Goal: Find specific page/section

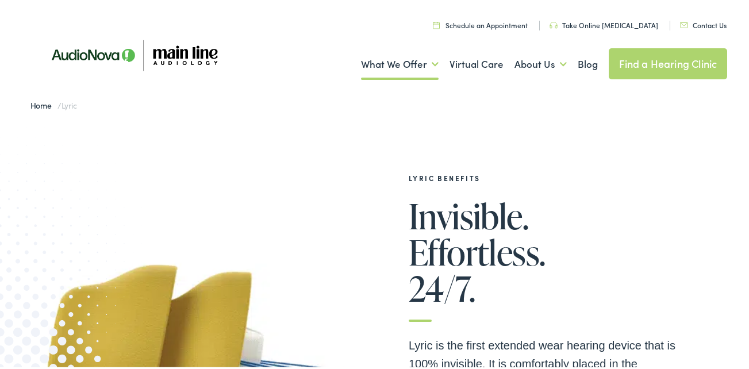
click at [699, 19] on link "Contact Us" at bounding box center [703, 23] width 47 height 10
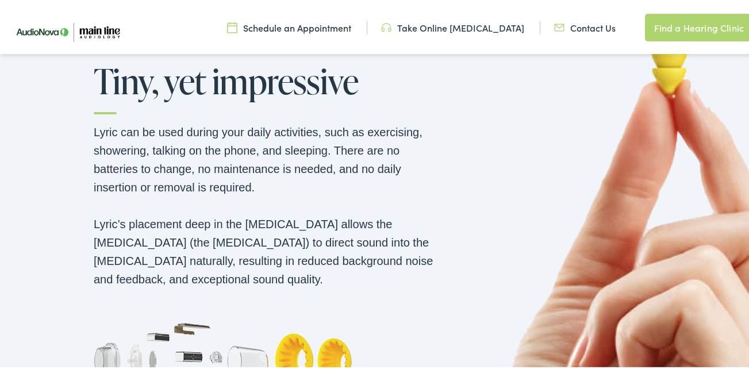
scroll to position [977, 0]
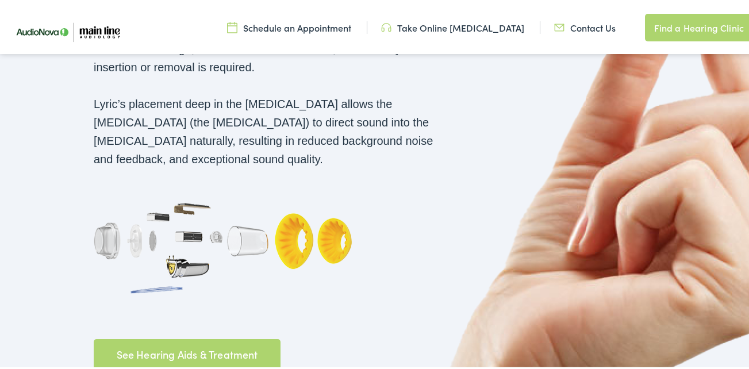
click at [131, 337] on link "See Hearing Aids & Treatment" at bounding box center [187, 353] width 187 height 32
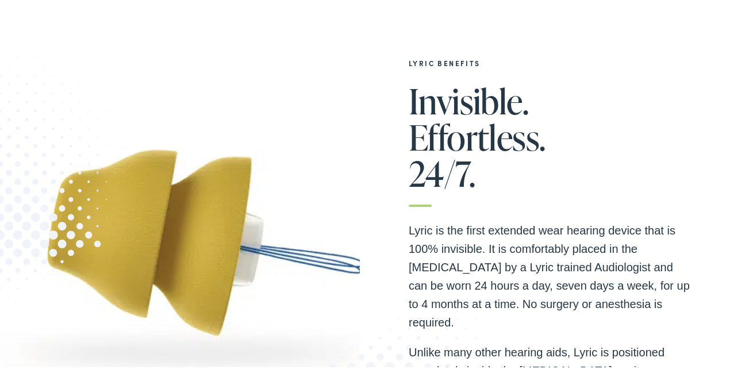
scroll to position [0, 0]
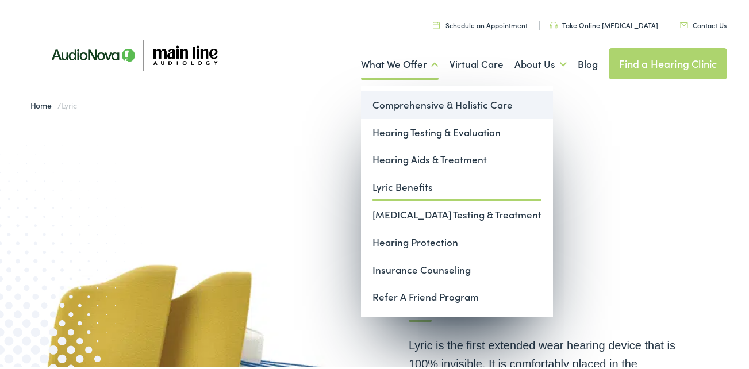
click at [391, 103] on link "Comprehensive & Holistic Care" at bounding box center [457, 103] width 192 height 28
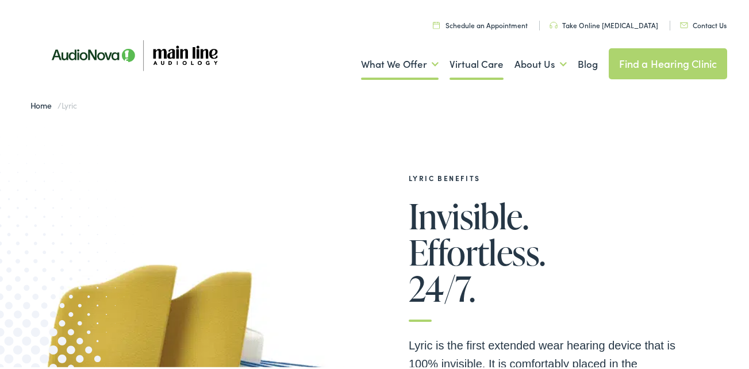
click at [477, 65] on link "Virtual Care" at bounding box center [476, 62] width 54 height 43
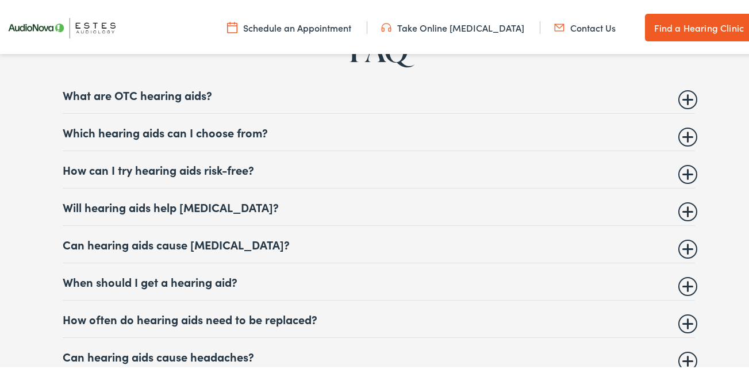
scroll to position [4367, 0]
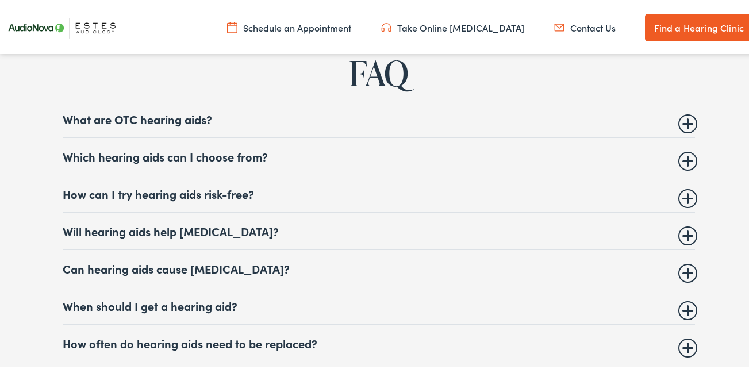
click at [170, 124] on summary "What are OTC hearing aids?" at bounding box center [379, 117] width 632 height 14
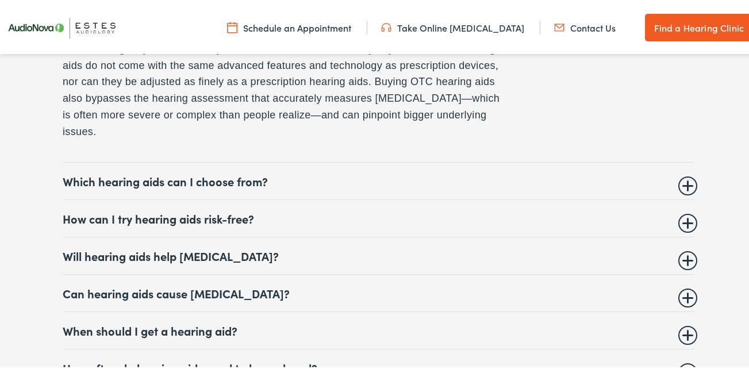
scroll to position [4655, 0]
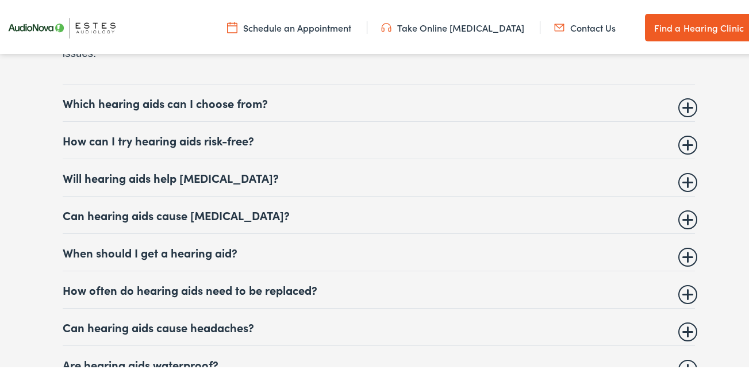
click at [176, 107] on summary "Which hearing aids can I choose from?" at bounding box center [379, 101] width 632 height 14
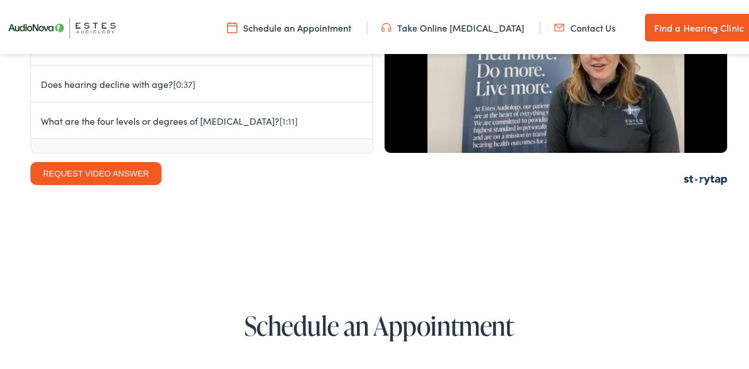
scroll to position [5445, 0]
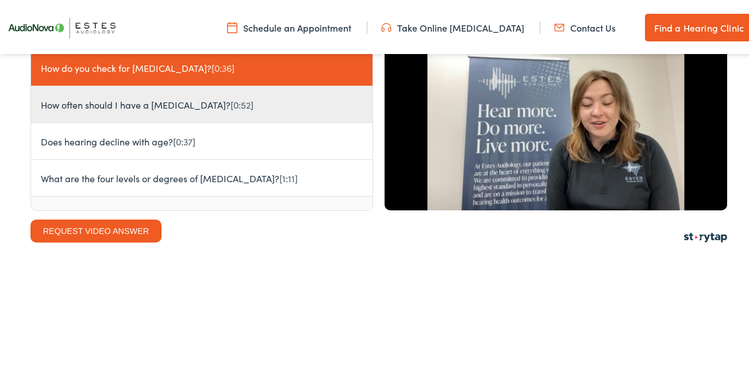
click at [120, 121] on button "How often should I have a hearing test? [0:52]" at bounding box center [201, 102] width 341 height 37
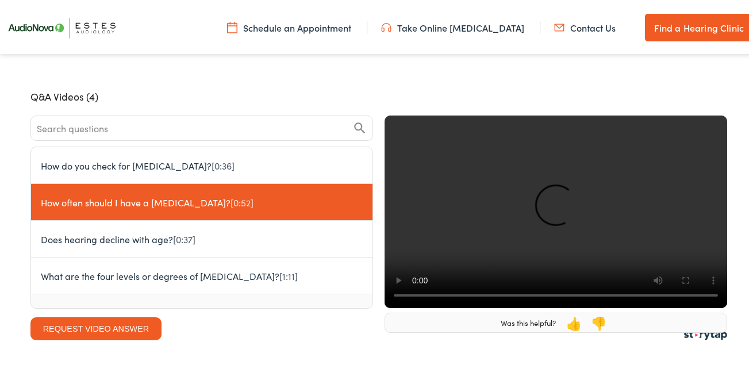
scroll to position [5330, 0]
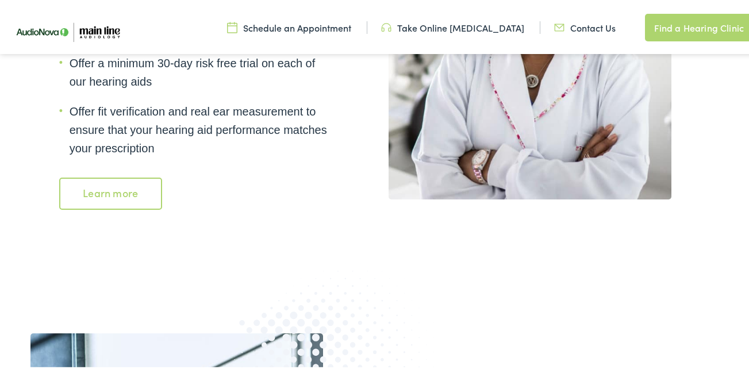
scroll to position [1322, 0]
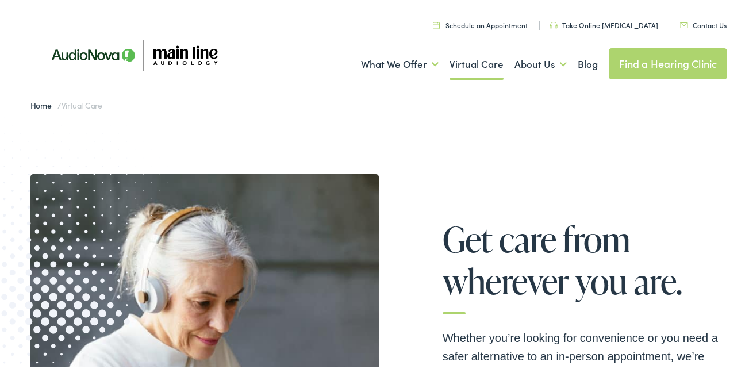
click at [671, 68] on link "Find a Hearing Clinic" at bounding box center [668, 61] width 119 height 31
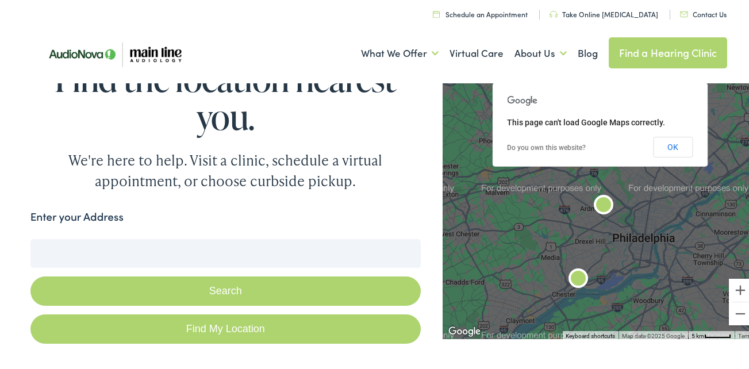
click at [407, 188] on div "Find the location nearest you. We're here to help. Visit a clinic, schedule a v…" at bounding box center [225, 123] width 390 height 132
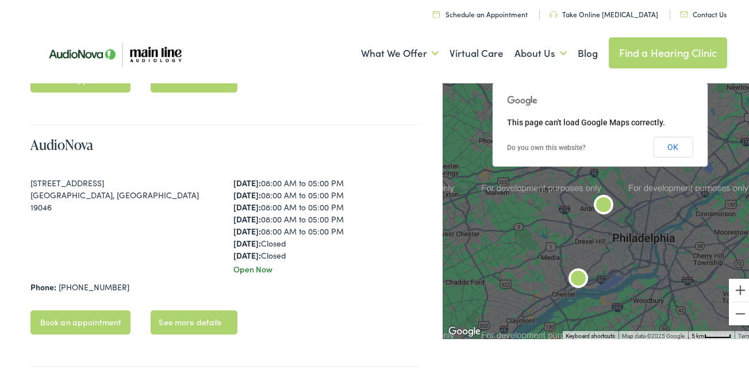
scroll to position [460, 0]
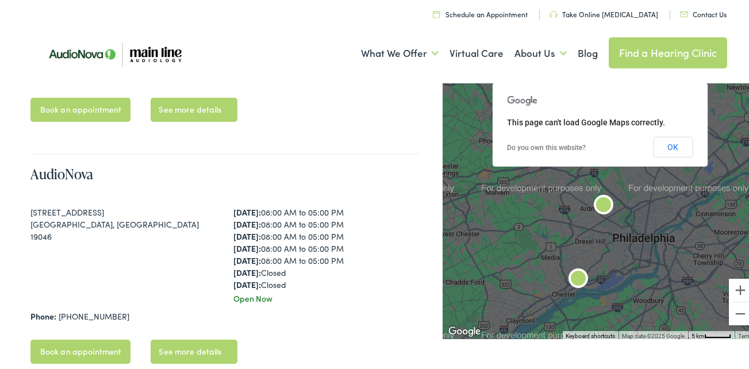
click at [148, 49] on img at bounding box center [113, 52] width 167 height 56
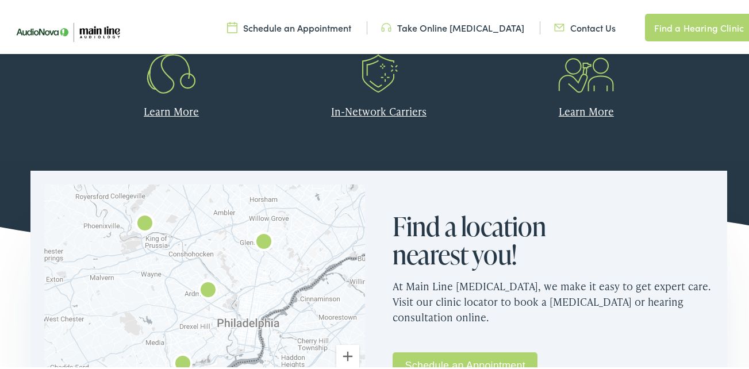
scroll to position [805, 0]
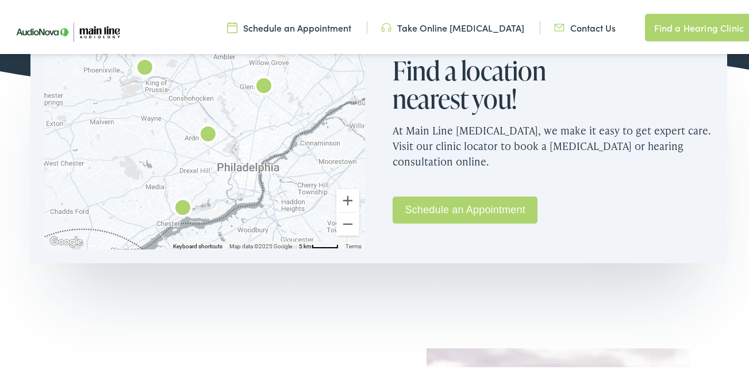
click at [259, 90] on img "AudioNova" at bounding box center [263, 85] width 37 height 37
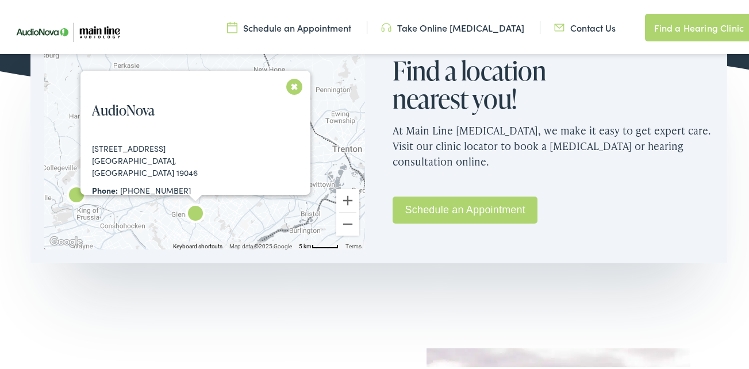
click at [289, 87] on button "Close" at bounding box center [294, 84] width 20 height 20
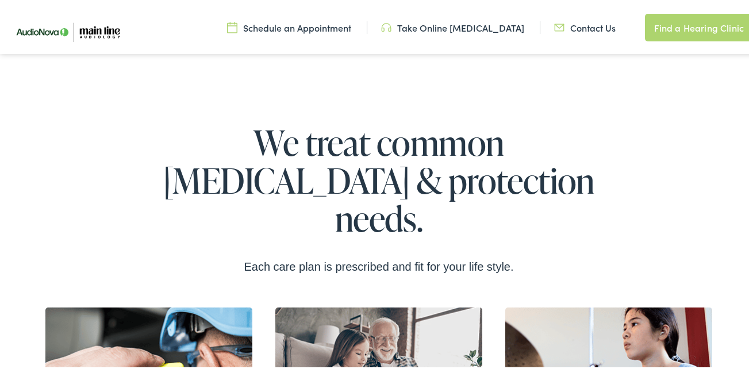
scroll to position [1437, 0]
